Goal: Task Accomplishment & Management: Use online tool/utility

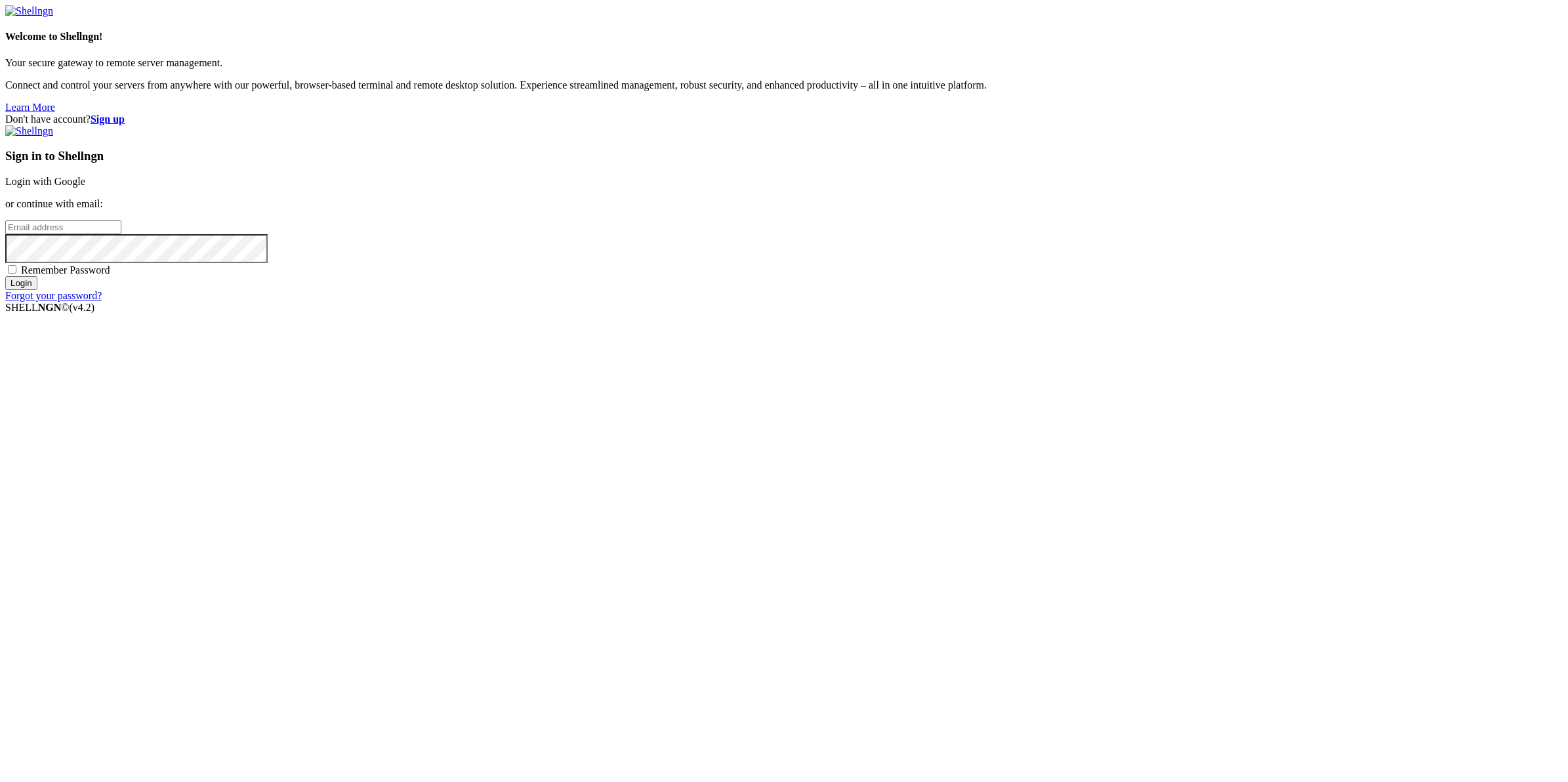
click at [121, 234] on input "email" at bounding box center [63, 227] width 116 height 14
type input "[EMAIL_ADDRESS][DOMAIN_NAME]"
click at [5, 277] on input "Login" at bounding box center [21, 284] width 33 height 14
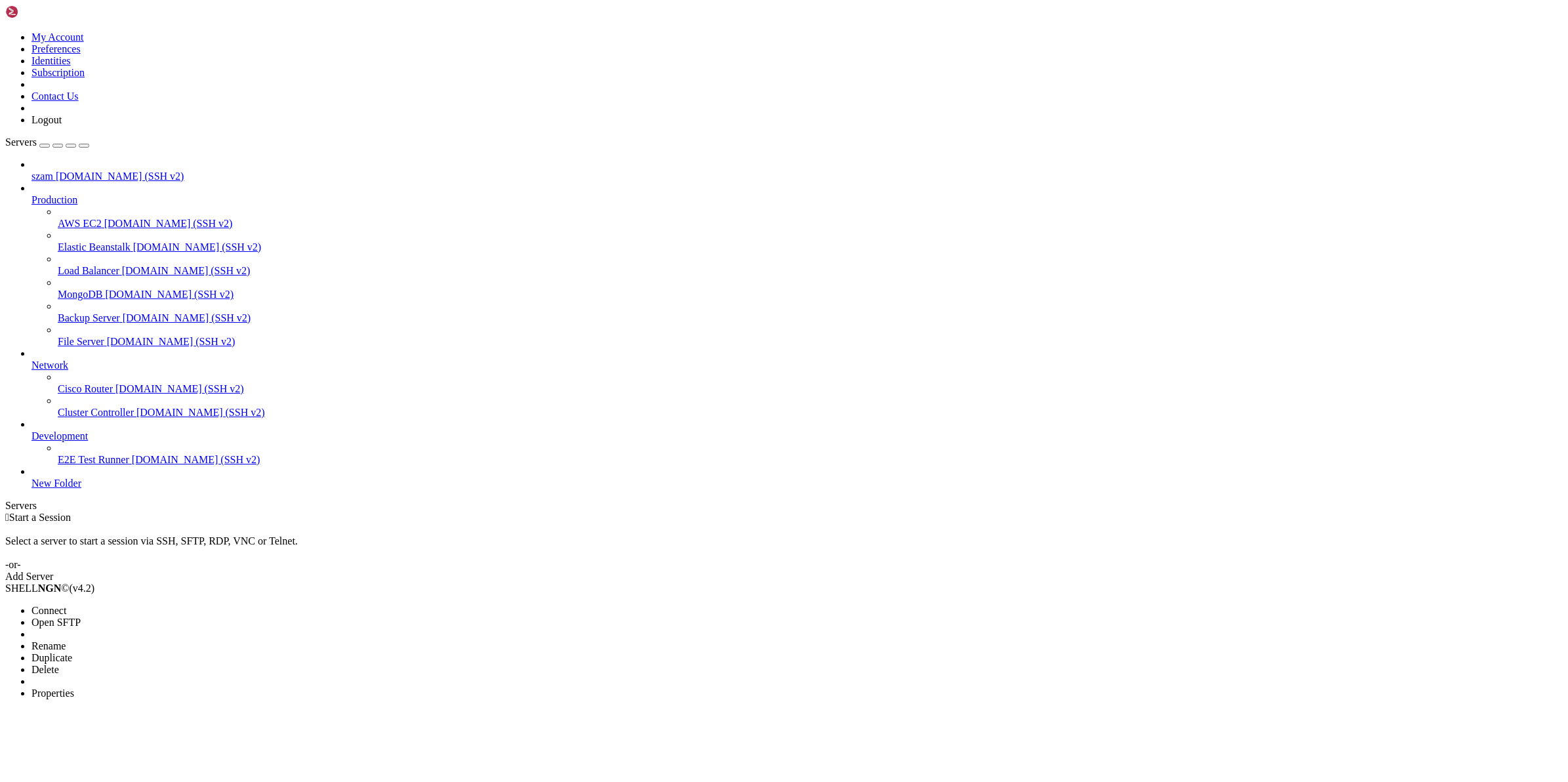
click at [66, 605] on span "Connect" at bounding box center [48, 610] width 34 height 11
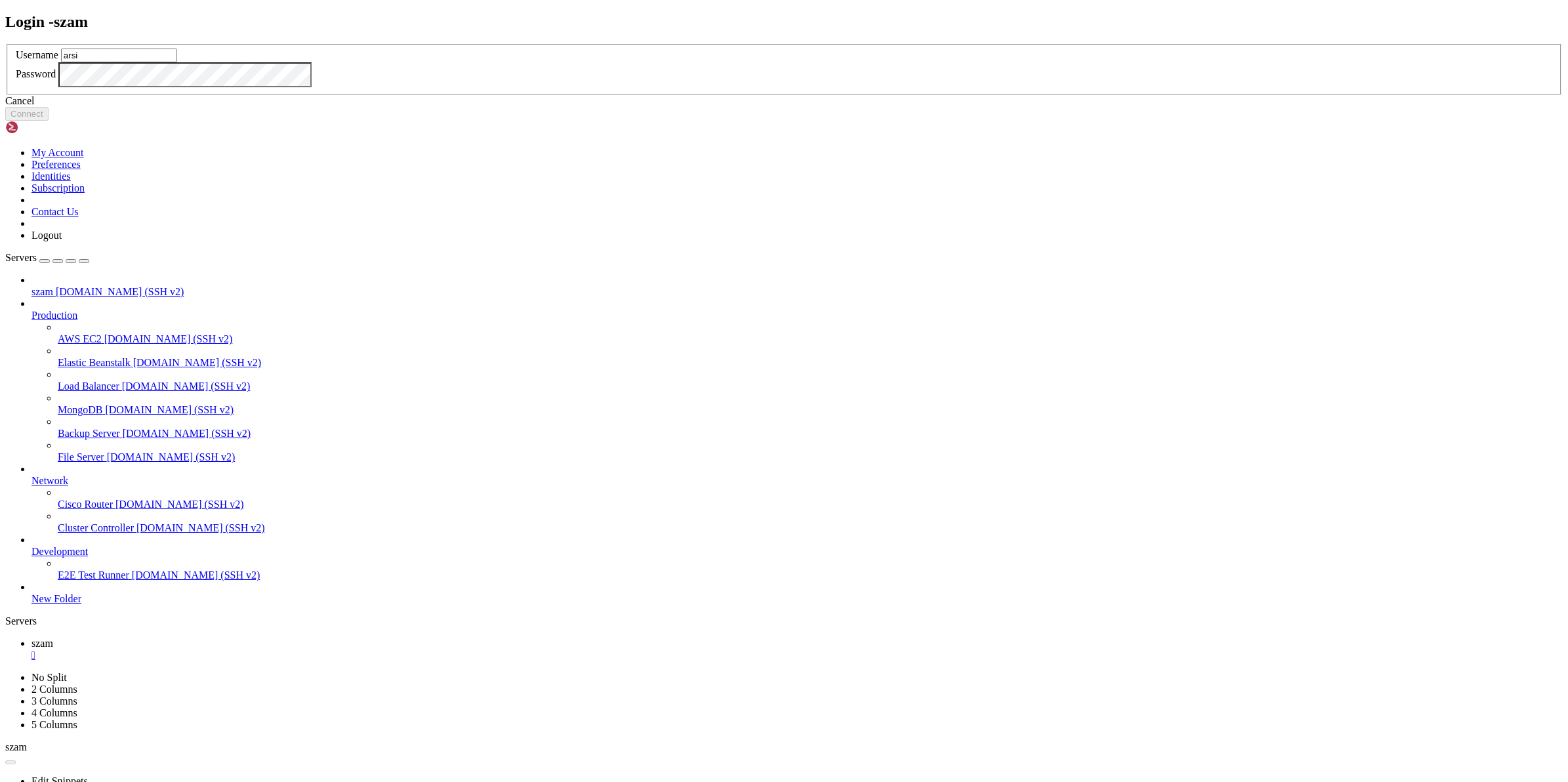
type input "arsi"
click button "Connect" at bounding box center [26, 114] width 43 height 14
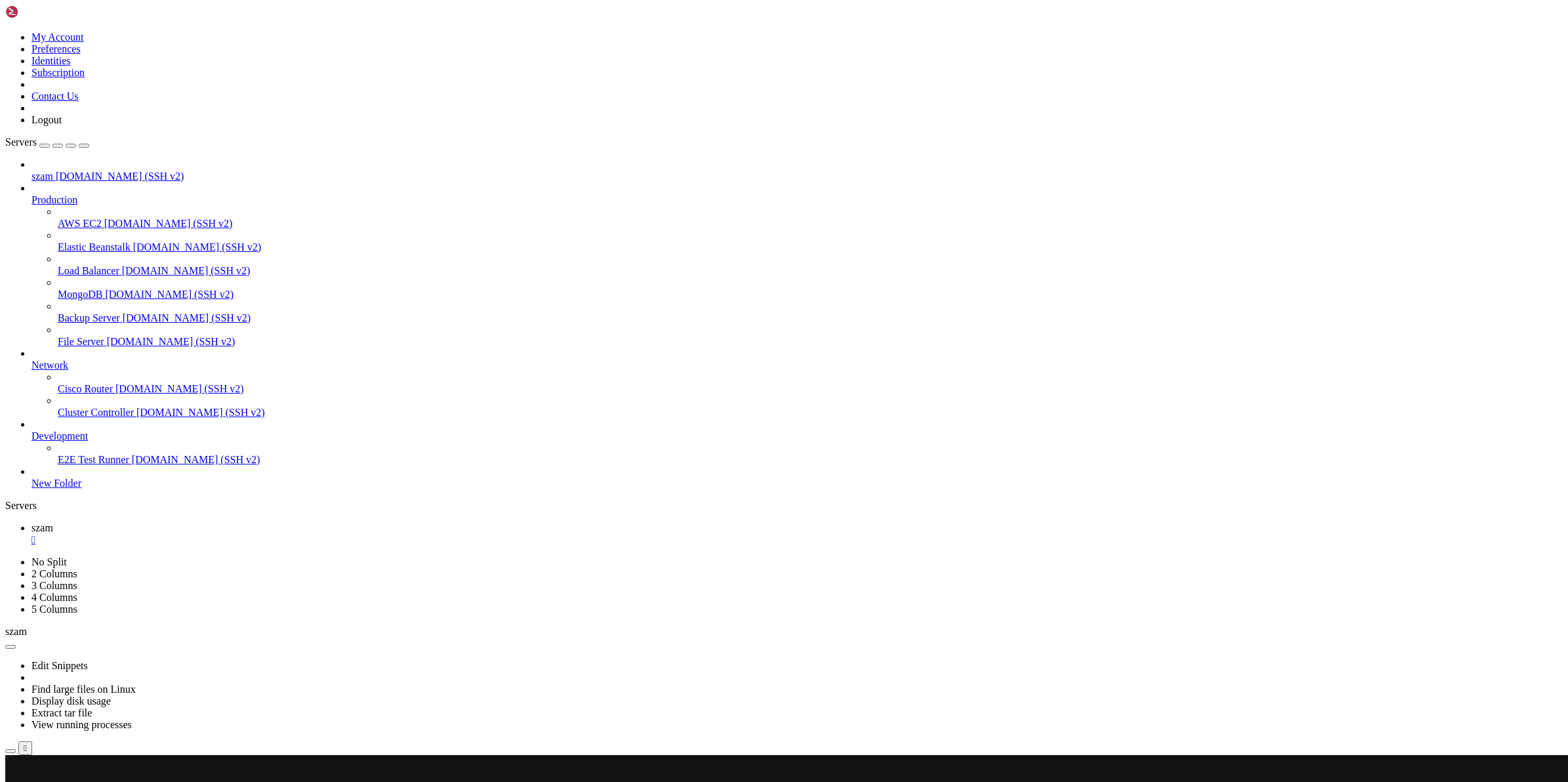
scroll to position [346, 0]
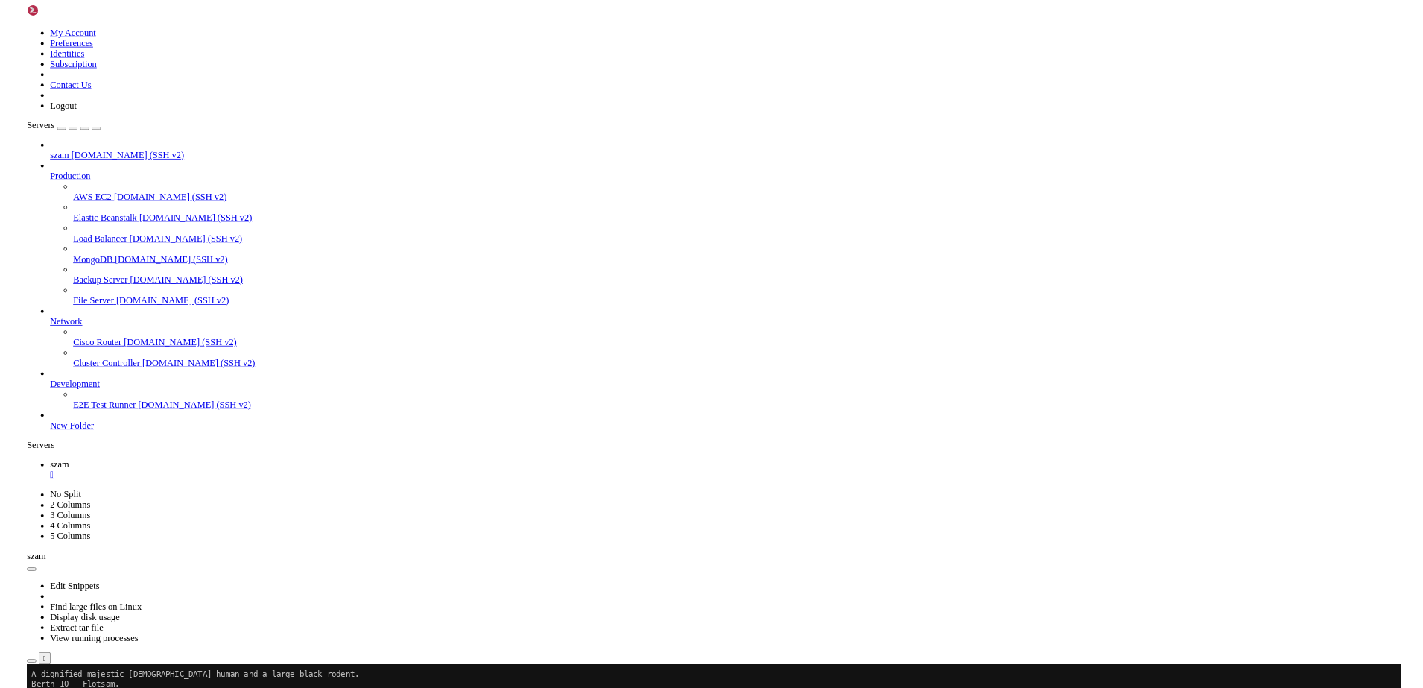
scroll to position [15, 1]
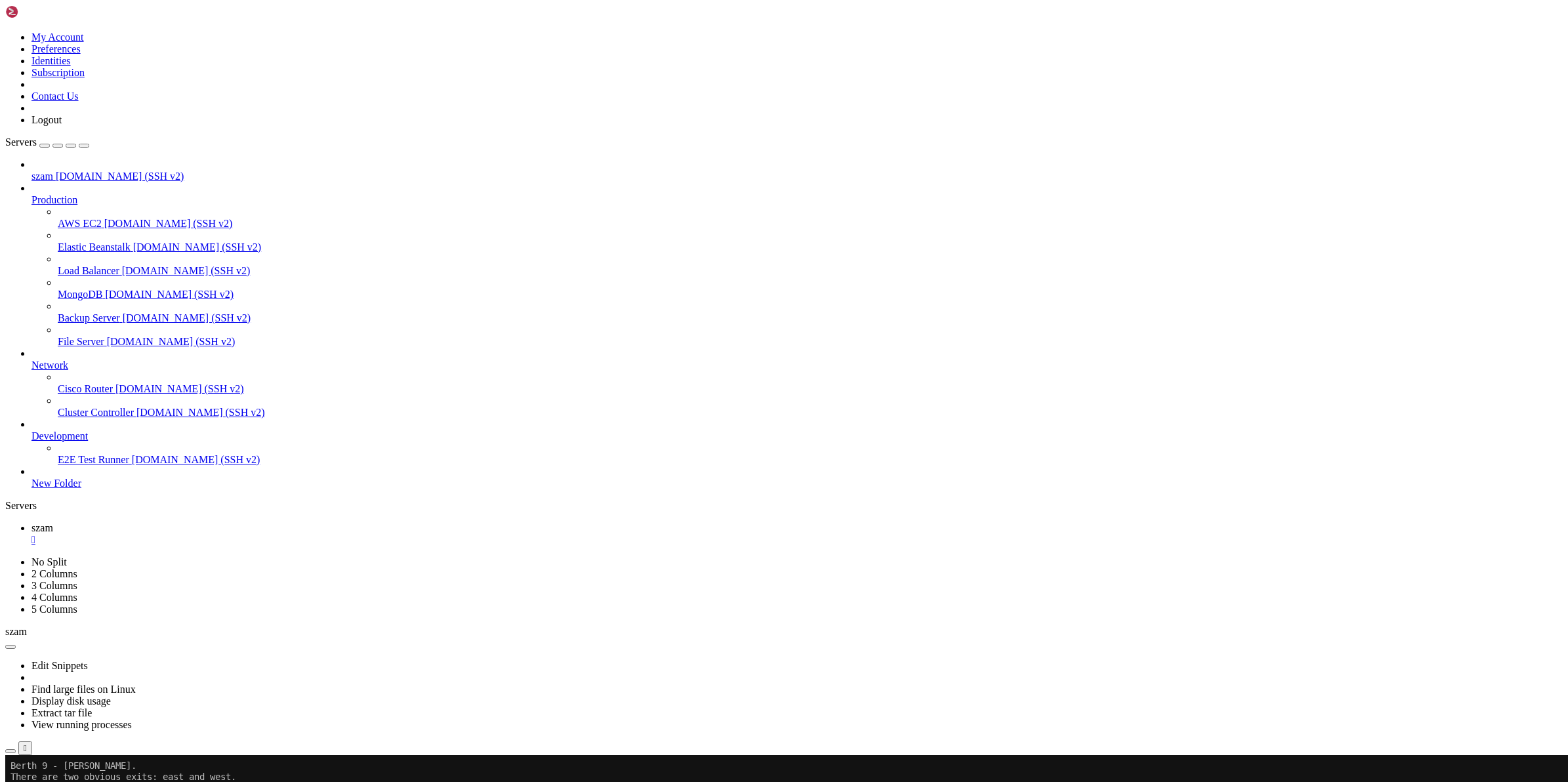
drag, startPoint x: 17, startPoint y: 1324, endPoint x: 356, endPoint y: 1312, distance: 339.2
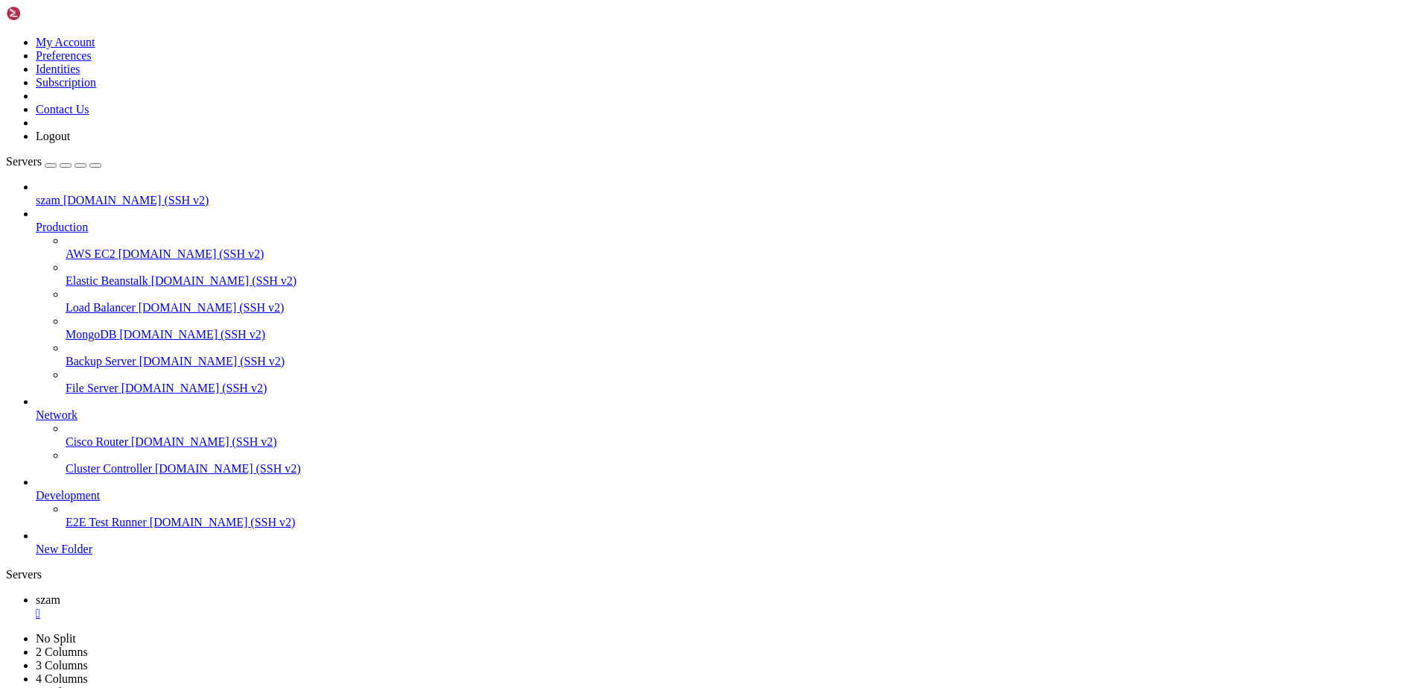
scroll to position [14, 2]
